Goal: Information Seeking & Learning: Learn about a topic

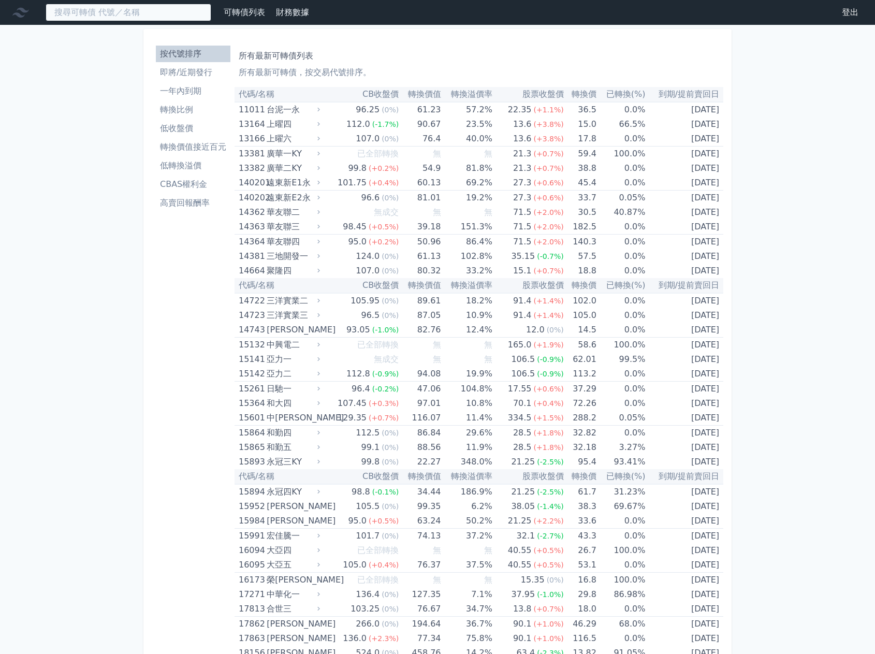
click at [100, 15] on input at bounding box center [129, 13] width 166 height 18
click at [63, 9] on input at bounding box center [129, 13] width 166 height 18
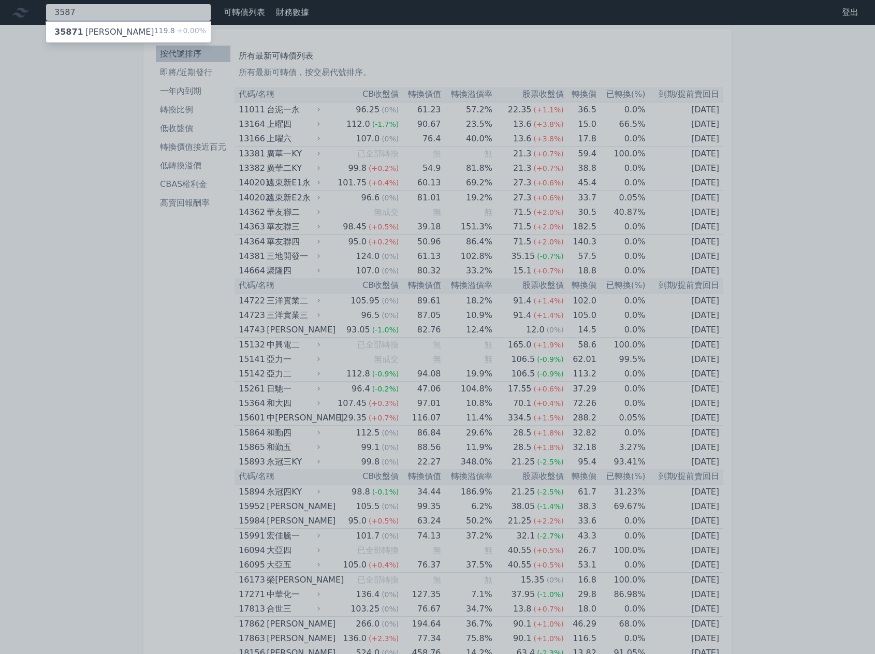
type input "3587"
click at [119, 31] on div "35871 [PERSON_NAME]一 119.8 +0.00%" at bounding box center [128, 32] width 165 height 21
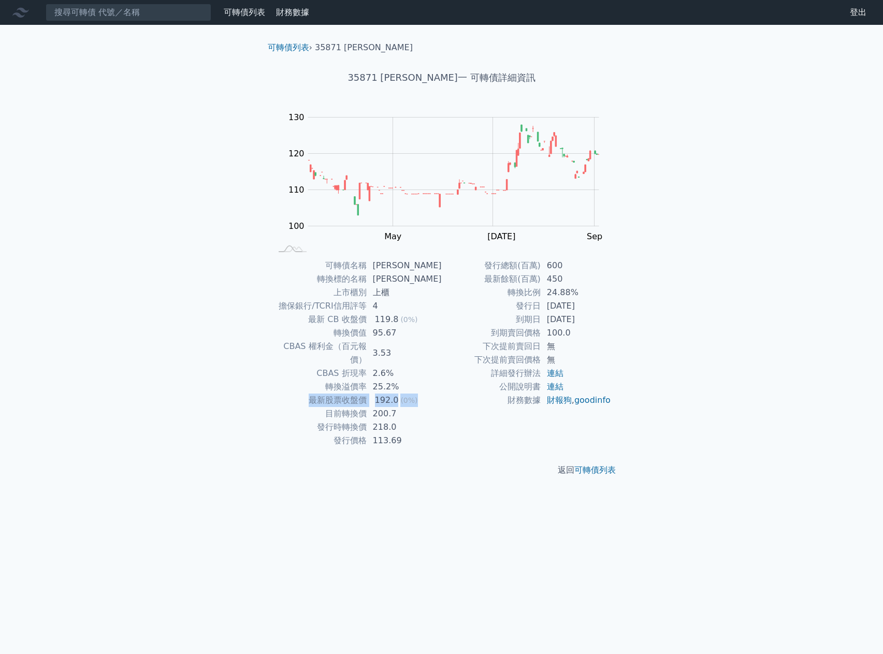
drag, startPoint x: 314, startPoint y: 390, endPoint x: 419, endPoint y: 388, distance: 105.1
click at [419, 394] on tr "最新股票收盤價 192.0 (0%)" at bounding box center [357, 400] width 170 height 13
click at [212, 408] on div "可轉債列表 財務數據 可轉債列表 財務數據 登出 登出 可轉債列表 › 35871 [PERSON_NAME] 35871 [PERSON_NAME] 可轉債…" at bounding box center [441, 327] width 883 height 654
click at [171, 225] on div "可轉債列表 財務數據 可轉債列表 財務數據 登出 登出 可轉債列表 › 35871 [PERSON_NAME] 35871 [PERSON_NAME] 可轉債…" at bounding box center [441, 327] width 883 height 654
